Goal: Task Accomplishment & Management: Use online tool/utility

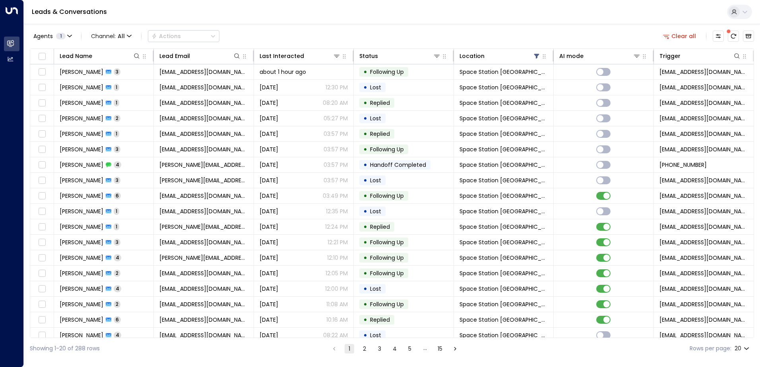
click at [137, 56] on icon at bounding box center [136, 56] width 6 height 6
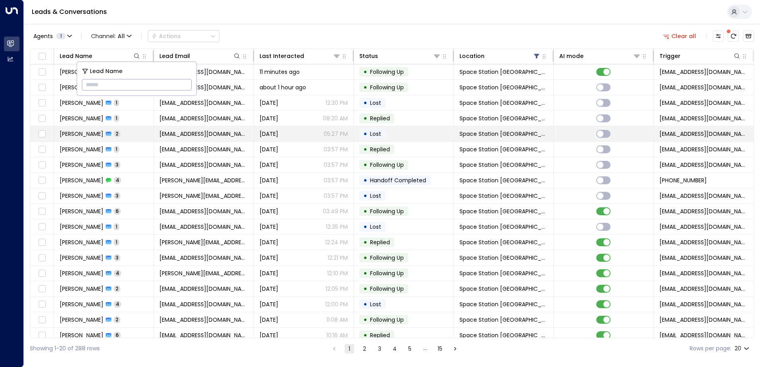
click at [242, 129] on td "[EMAIL_ADDRESS][DOMAIN_NAME]" at bounding box center [204, 133] width 100 height 15
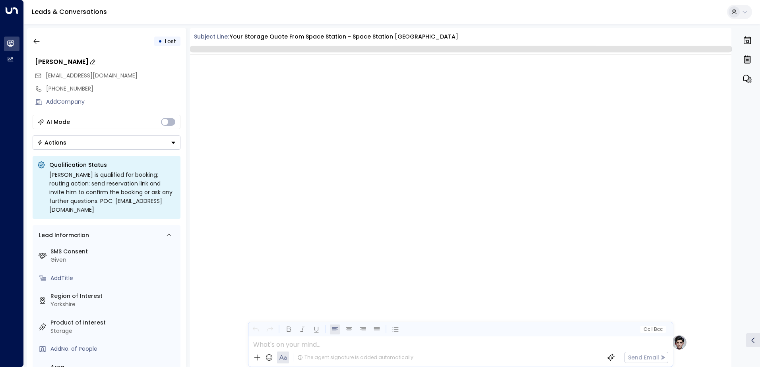
scroll to position [608, 0]
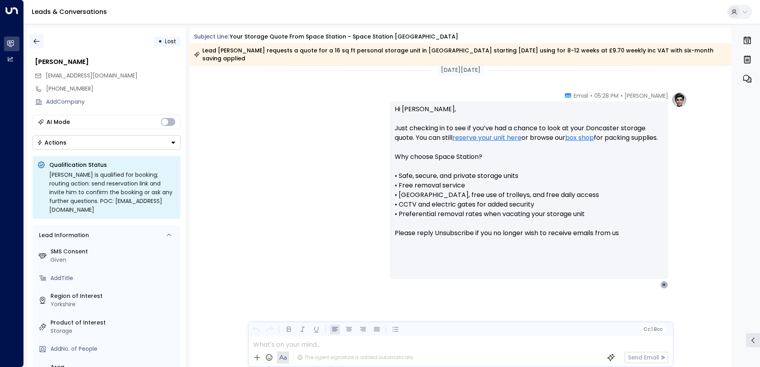
click at [40, 36] on button "button" at bounding box center [36, 41] width 14 height 14
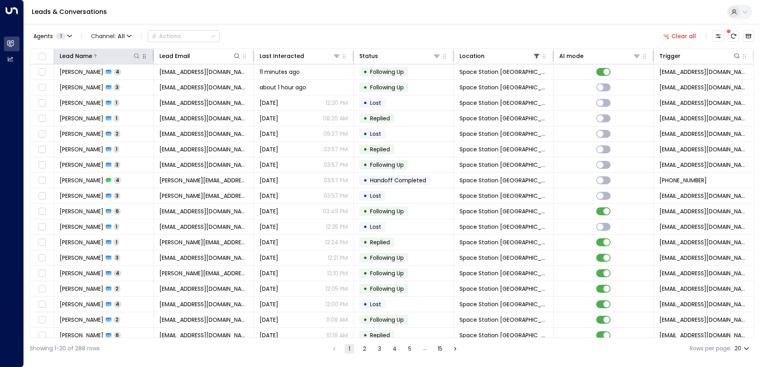
click at [136, 55] on icon at bounding box center [136, 56] width 6 height 6
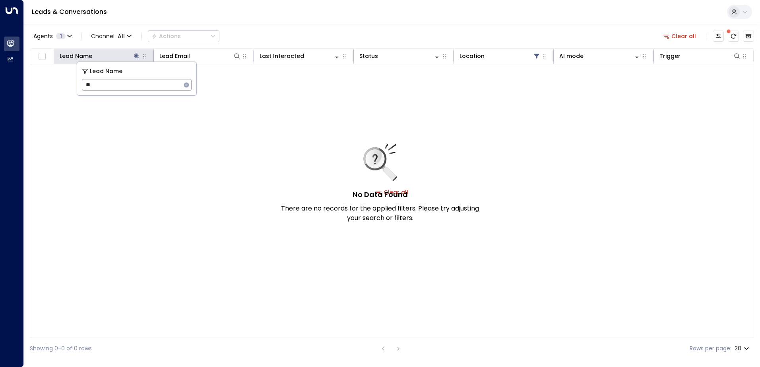
type input "*"
type input "****"
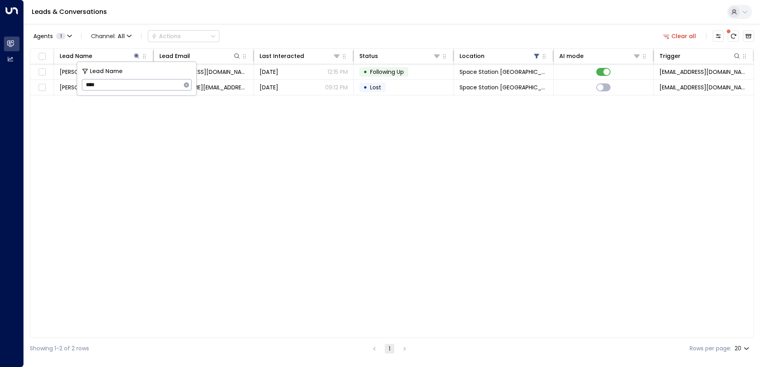
click at [94, 139] on div "Lead Name Lead Email Last Interacted Status Location AI mode Trigger [PERSON_NA…" at bounding box center [392, 193] width 724 height 290
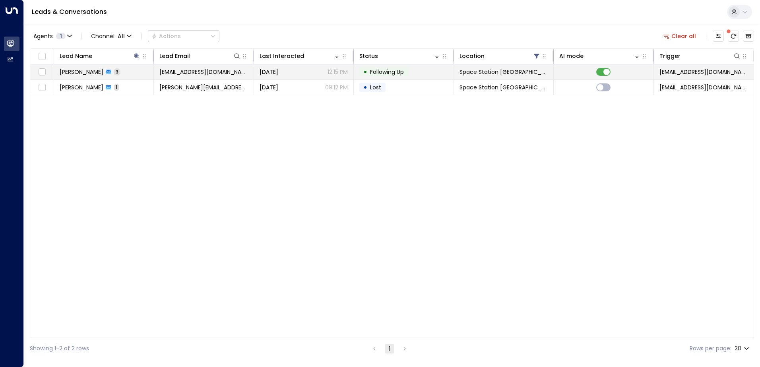
click at [79, 75] on span "[PERSON_NAME]" at bounding box center [82, 72] width 44 height 8
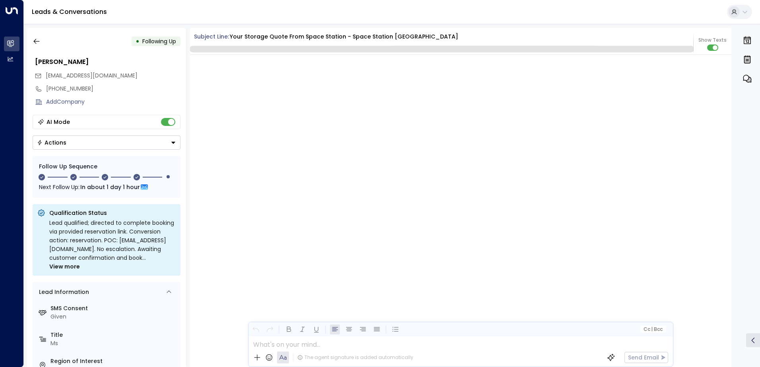
scroll to position [1298, 0]
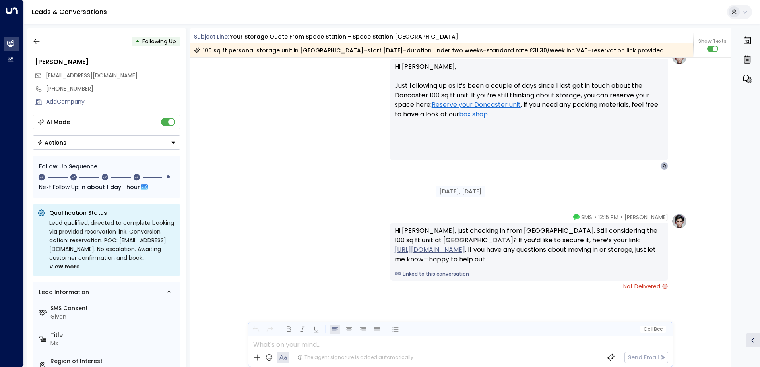
click at [225, 313] on div "[PERSON_NAME] • 12:15 PM • SMS Hi [PERSON_NAME], just checking in from [GEOGRAP…" at bounding box center [461, 291] width 542 height 157
click at [36, 43] on icon "button" at bounding box center [37, 41] width 8 height 8
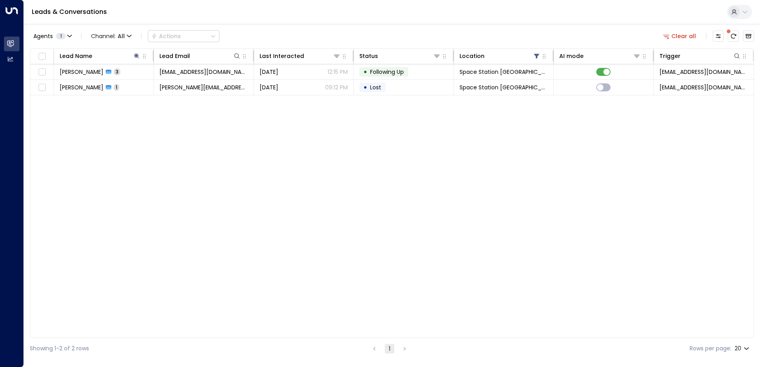
click at [120, 256] on div "Lead Name Lead Email Last Interacted Status Location AI mode Trigger [PERSON_NA…" at bounding box center [392, 193] width 724 height 290
click at [133, 55] on button at bounding box center [137, 56] width 8 height 8
drag, startPoint x: 111, startPoint y: 85, endPoint x: 83, endPoint y: 85, distance: 28.2
click at [83, 85] on input "****" at bounding box center [131, 84] width 99 height 15
click at [167, 191] on div "Lead Name Lead Email Last Interacted Status Location AI mode Trigger [PERSON_NA…" at bounding box center [392, 193] width 724 height 290
